Goal: Navigation & Orientation: Go to known website

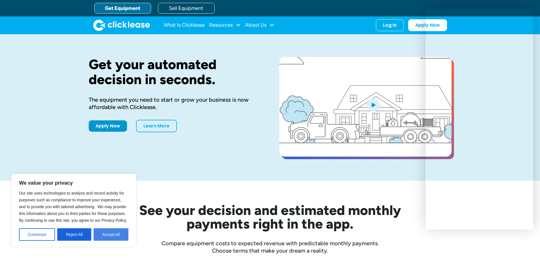
click at [108, 235] on button "Accept All" at bounding box center [111, 235] width 35 height 12
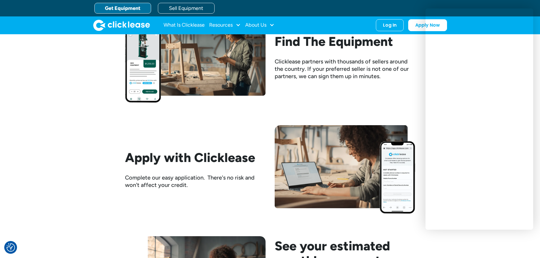
scroll to position [539, 0]
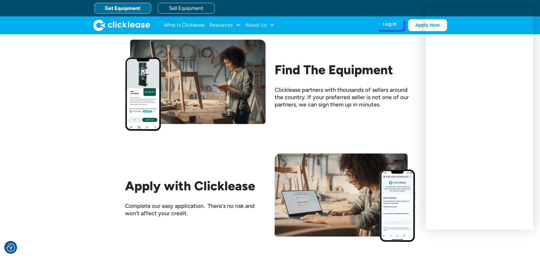
click at [391, 26] on div "Log In" at bounding box center [390, 24] width 14 height 6
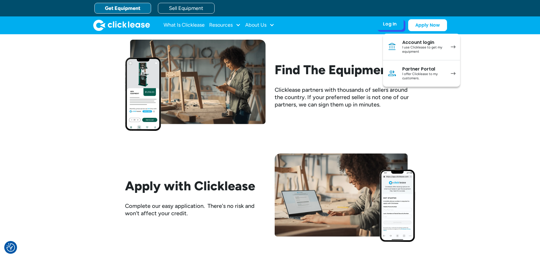
click at [416, 47] on div "I use Clicklease to get my equipment" at bounding box center [424, 49] width 43 height 9
